Goal: Task Accomplishment & Management: Manage account settings

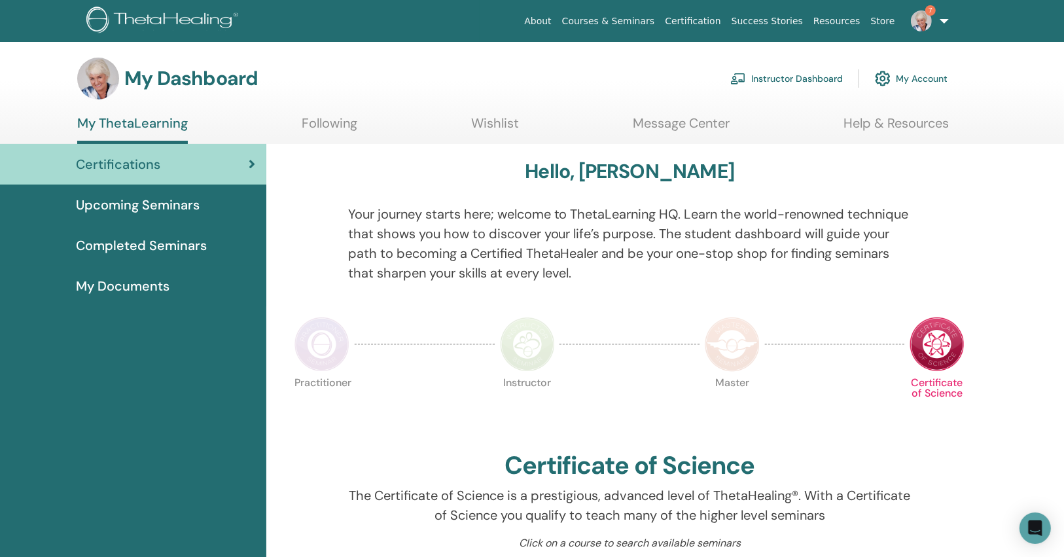
click at [801, 79] on link "Instructor Dashboard" at bounding box center [787, 78] width 113 height 29
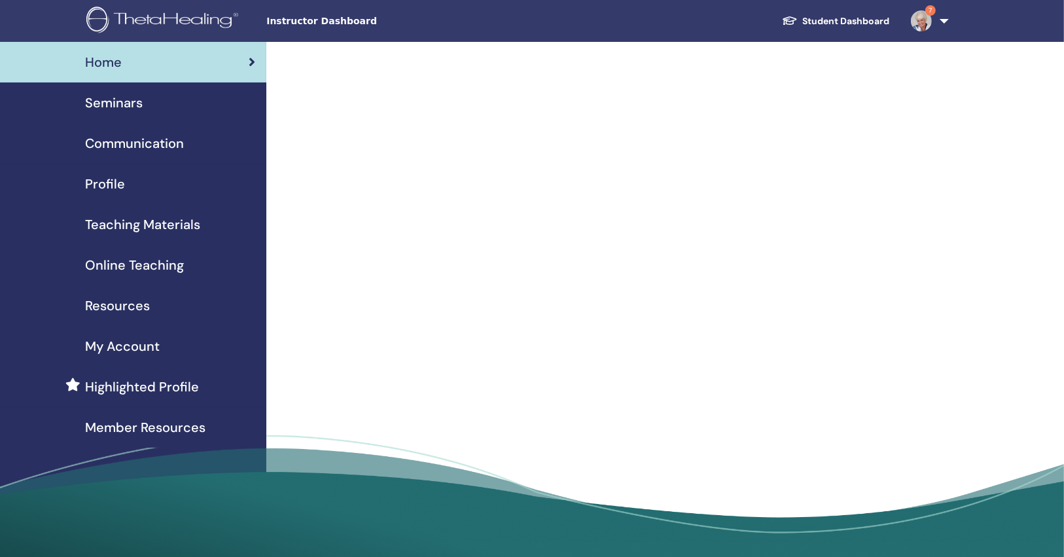
click at [219, 99] on div "Seminars" at bounding box center [132, 103] width 245 height 20
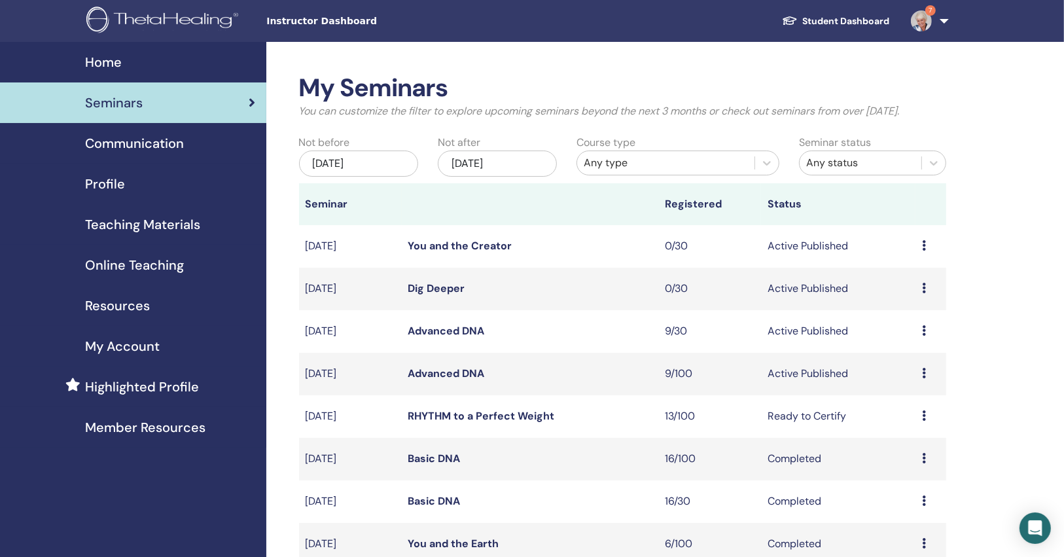
click at [441, 291] on link "Dig Deeper" at bounding box center [436, 288] width 57 height 14
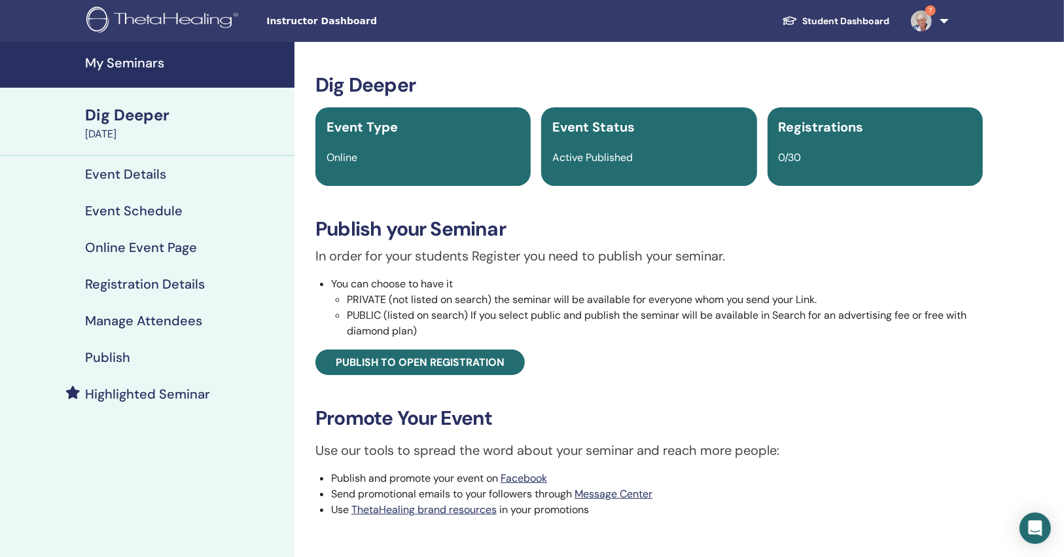
scroll to position [105, 0]
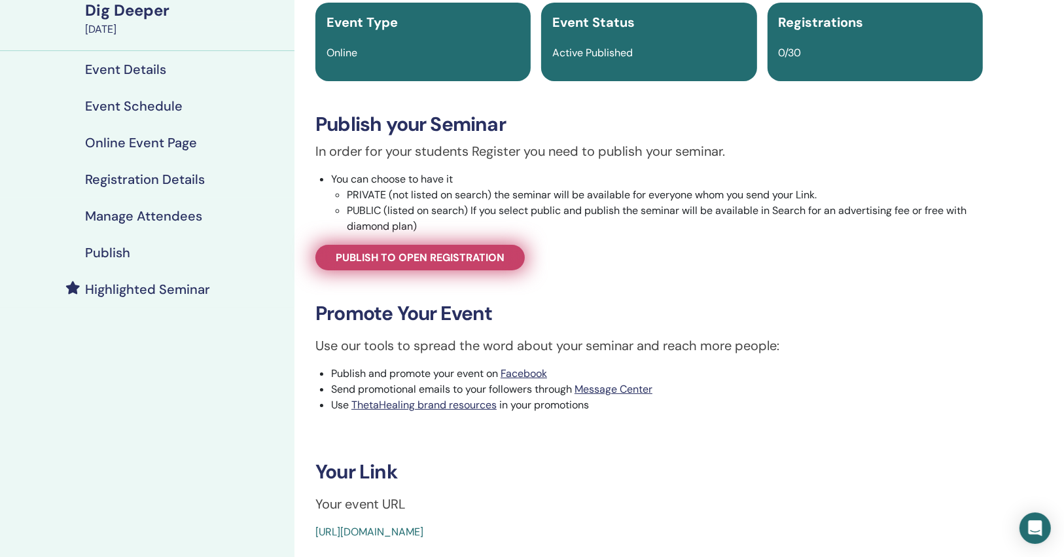
click at [453, 254] on span "Publish to open registration" at bounding box center [420, 258] width 169 height 14
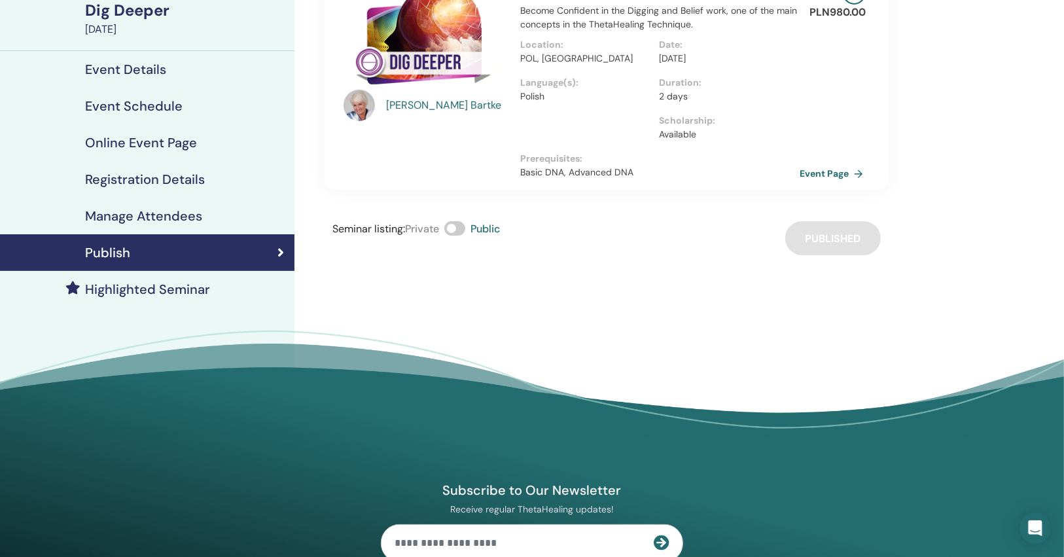
click at [804, 171] on link "Event Page" at bounding box center [834, 174] width 69 height 20
